Goal: Find specific page/section: Find specific page/section

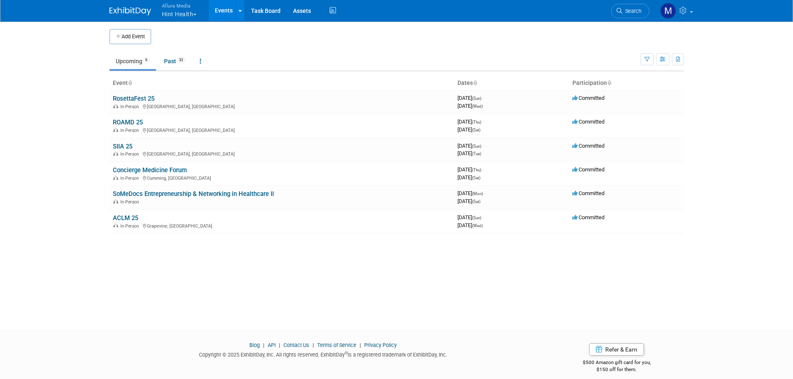
click at [182, 9] on span "Allura Media" at bounding box center [179, 5] width 35 height 9
click at [186, 103] on link "SealingTech" at bounding box center [192, 101] width 60 height 12
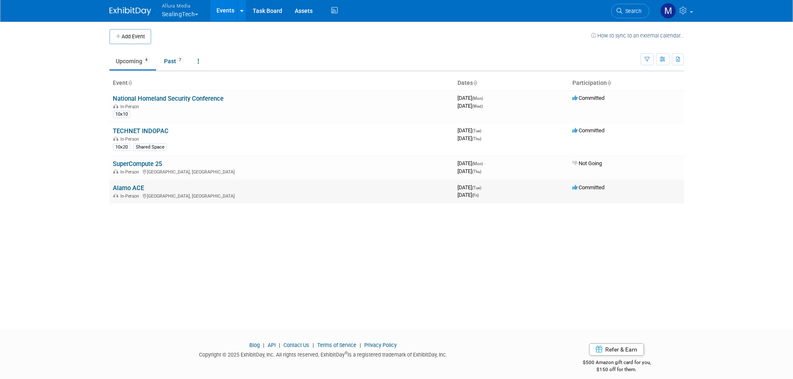
click at [131, 191] on link "Alamo ACE" at bounding box center [128, 187] width 31 height 7
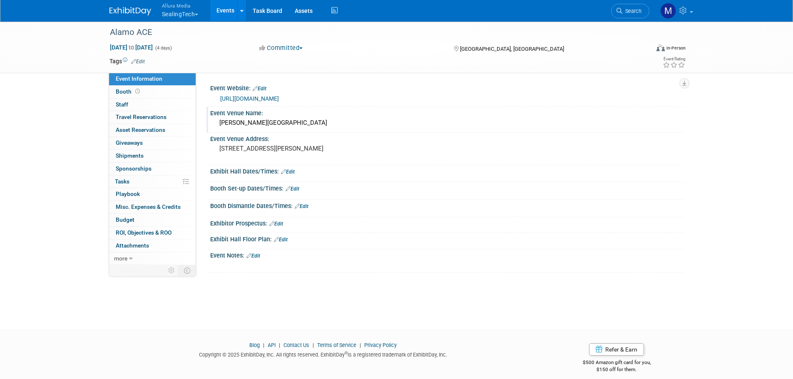
click at [257, 122] on div "[PERSON_NAME][GEOGRAPHIC_DATA]" at bounding box center [446, 123] width 461 height 13
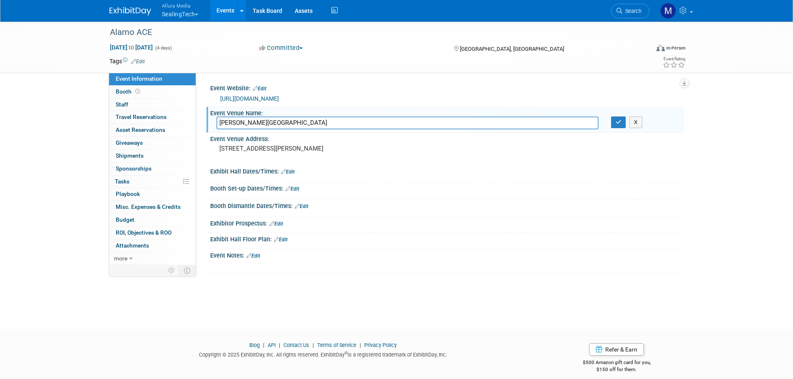
click at [257, 122] on input "[PERSON_NAME][GEOGRAPHIC_DATA]" at bounding box center [407, 123] width 382 height 13
